Goal: Task Accomplishment & Management: Manage account settings

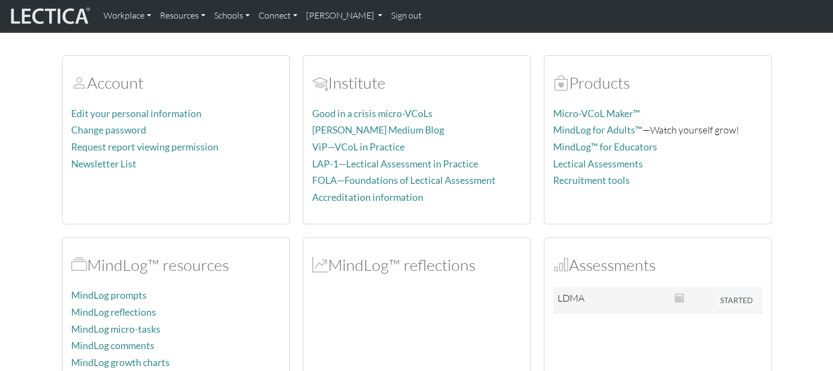
scroll to position [109, 0]
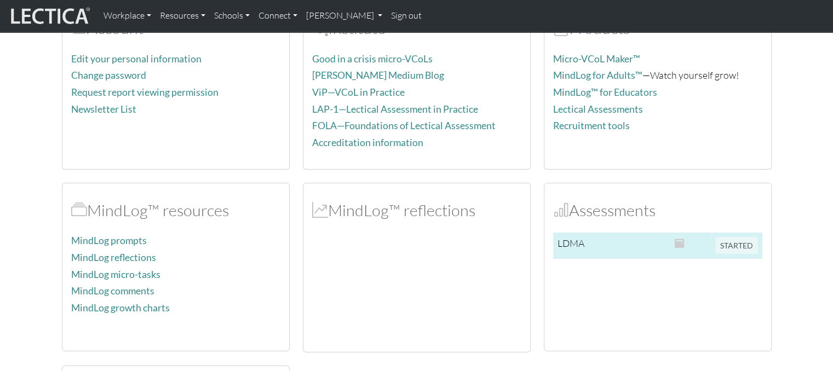
click at [731, 243] on span "STARTED" at bounding box center [736, 244] width 43 height 12
click at [733, 247] on span "STARTED" at bounding box center [736, 244] width 43 height 12
click at [722, 239] on span "STARTED" at bounding box center [736, 244] width 43 height 12
click at [729, 246] on span "STARTED" at bounding box center [736, 244] width 43 height 12
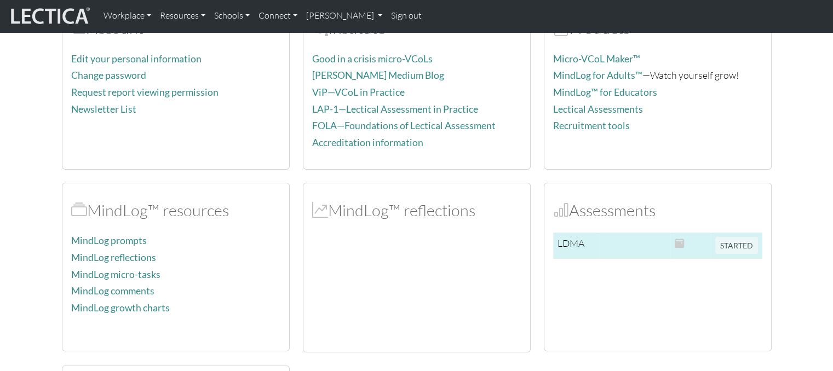
click at [729, 246] on span "STARTED" at bounding box center [736, 244] width 43 height 12
click at [731, 246] on span "STARTED" at bounding box center [736, 244] width 43 height 12
click at [740, 246] on span "STARTED" at bounding box center [736, 244] width 43 height 12
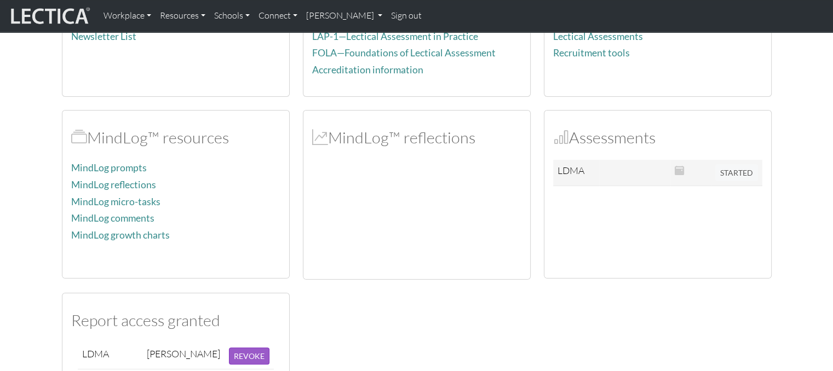
scroll to position [164, 0]
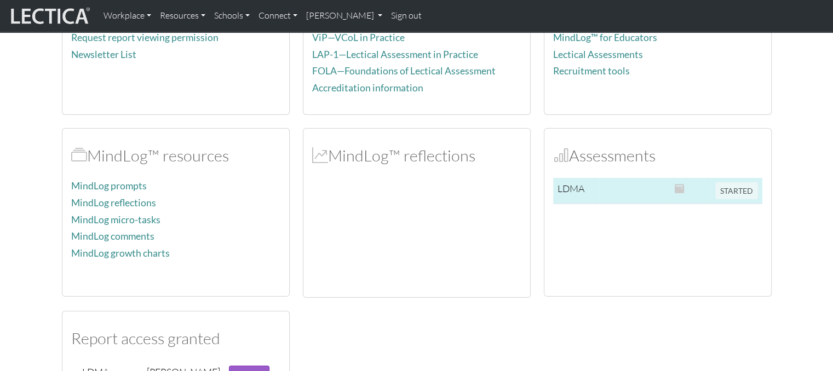
click at [723, 188] on span "STARTED" at bounding box center [736, 189] width 43 height 12
click at [739, 190] on span "STARTED" at bounding box center [736, 189] width 43 height 12
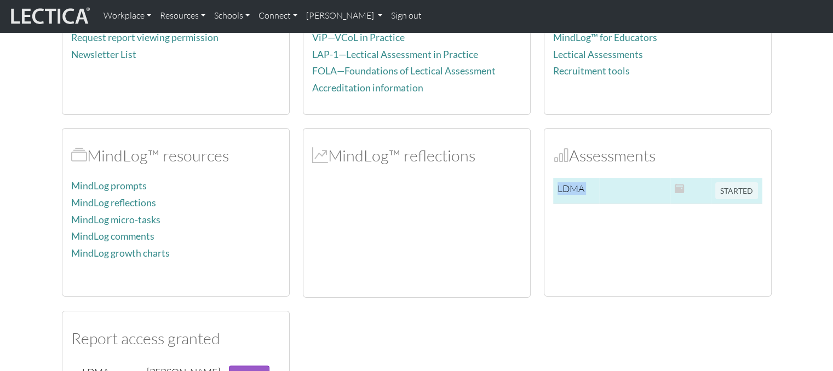
click at [739, 190] on span "STARTED" at bounding box center [736, 189] width 43 height 12
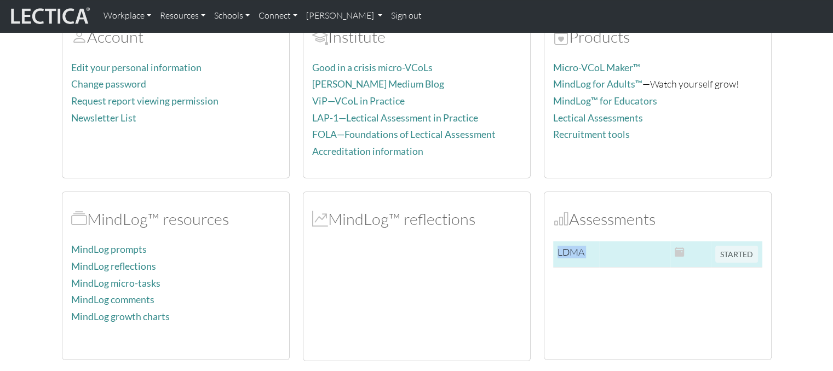
scroll to position [109, 0]
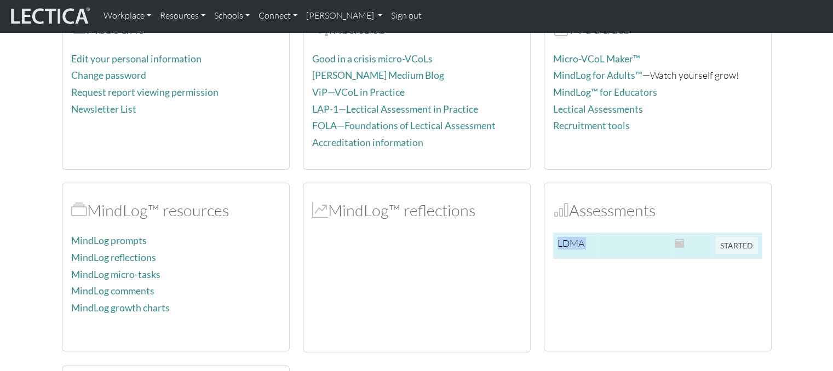
click at [723, 245] on span "STARTED" at bounding box center [736, 244] width 43 height 12
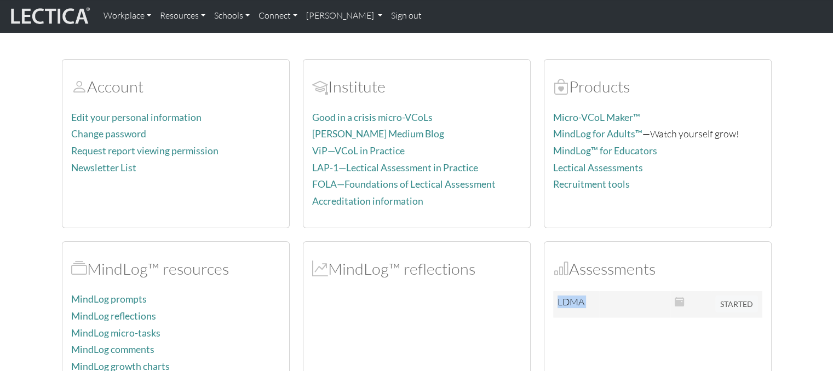
scroll to position [0, 0]
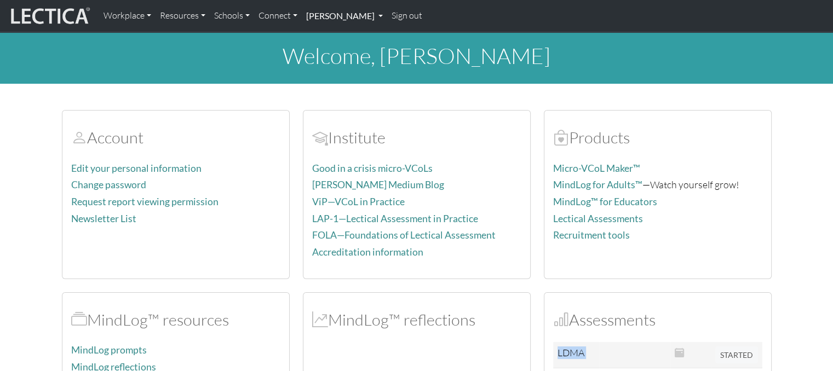
click at [333, 22] on link "[PERSON_NAME]" at bounding box center [344, 15] width 85 height 23
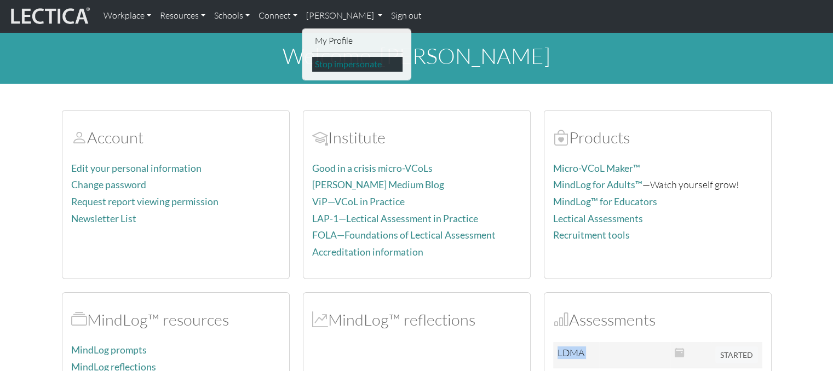
click at [342, 67] on link "Stop impersonate" at bounding box center [357, 64] width 90 height 15
